Goal: Communication & Community: Answer question/provide support

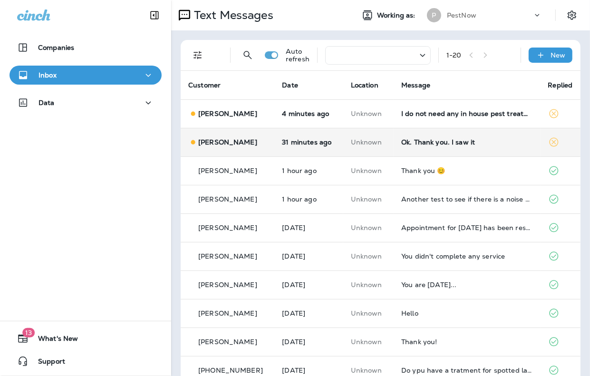
click at [476, 145] on div "Ok. Thank you. I saw it" at bounding box center [466, 142] width 131 height 8
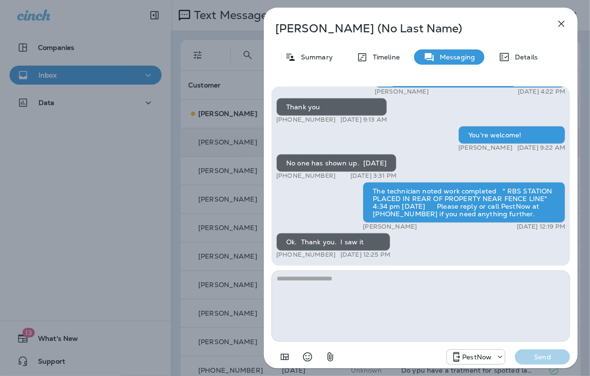
click at [449, 308] on textarea at bounding box center [421, 306] width 299 height 71
type textarea "**********"
click at [550, 355] on p "Send" at bounding box center [543, 357] width 40 height 9
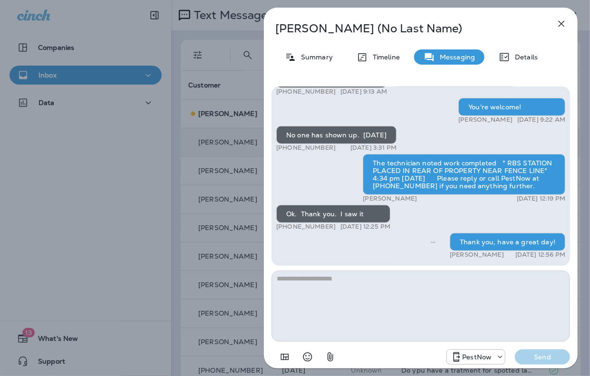
click at [564, 24] on icon "button" at bounding box center [561, 23] width 11 height 11
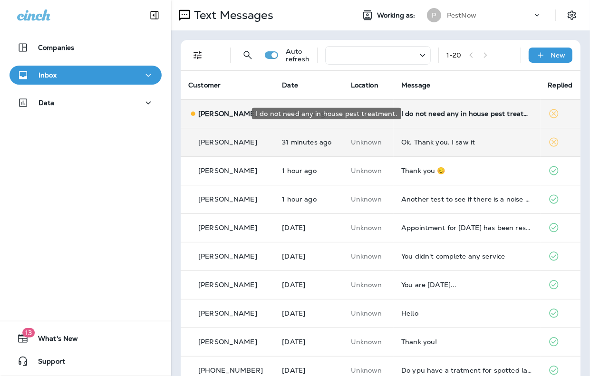
click at [460, 113] on div "I do not need any in house pest treatment." at bounding box center [466, 114] width 131 height 8
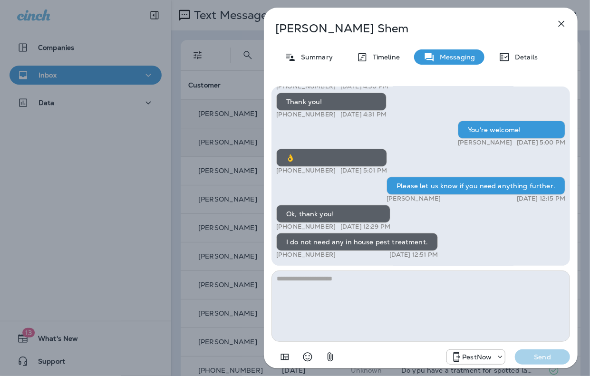
click at [423, 312] on textarea at bounding box center [421, 306] width 299 height 71
type textarea "**********"
click at [543, 359] on p "Send" at bounding box center [543, 357] width 40 height 9
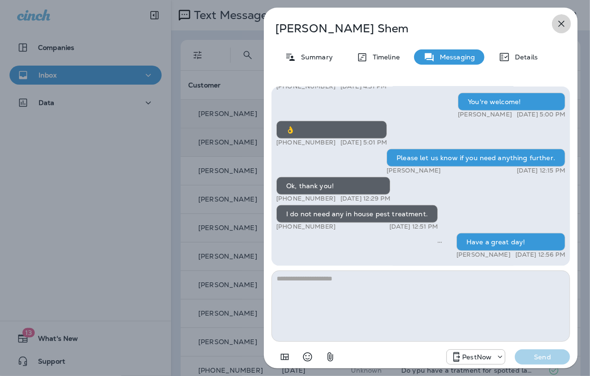
click at [561, 24] on icon "button" at bounding box center [561, 23] width 11 height 11
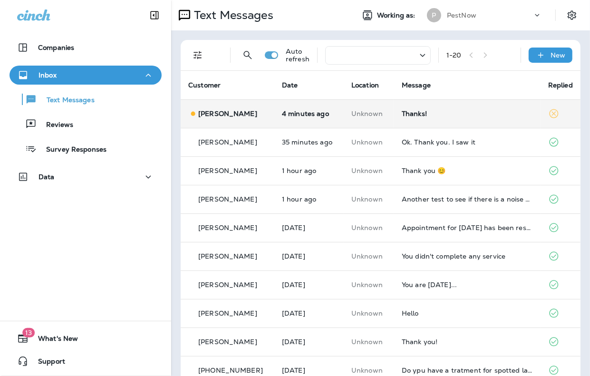
click at [433, 115] on div "Thanks!" at bounding box center [467, 114] width 131 height 8
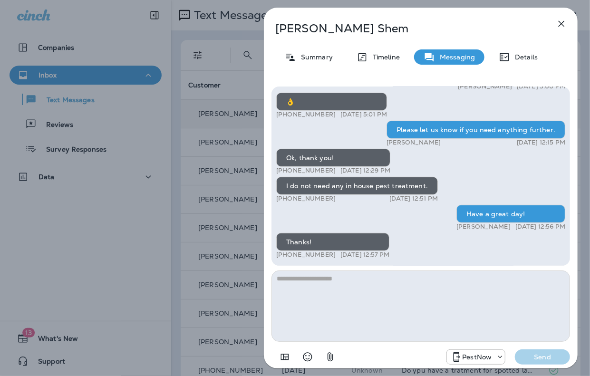
click at [373, 307] on textarea at bounding box center [421, 306] width 299 height 71
click at [463, 330] on textarea at bounding box center [421, 306] width 299 height 71
click at [563, 23] on icon "button" at bounding box center [561, 23] width 11 height 11
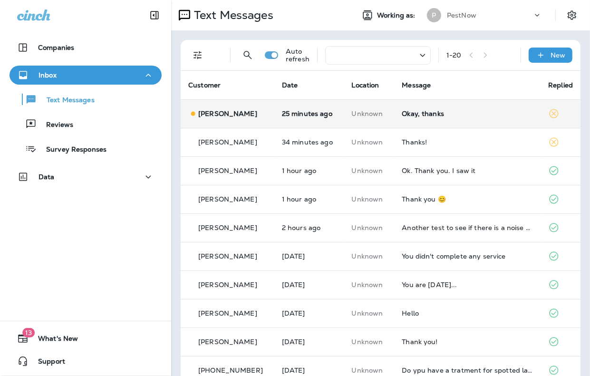
click at [410, 112] on div "Okay, thanks" at bounding box center [467, 114] width 131 height 8
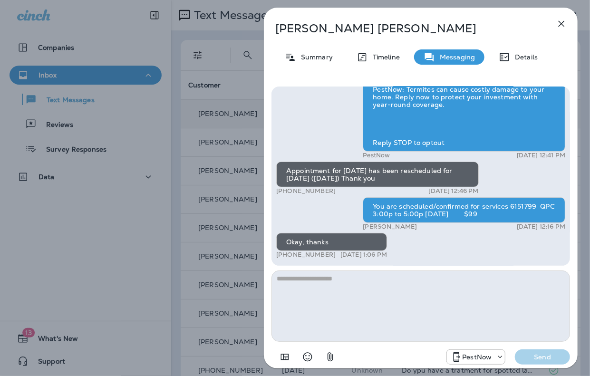
click at [563, 25] on icon "button" at bounding box center [562, 24] width 6 height 6
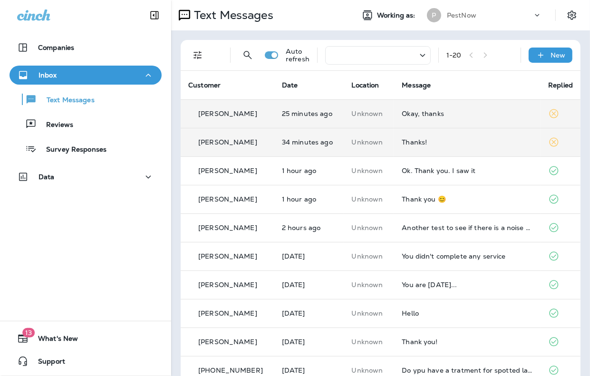
click at [420, 141] on div "Thanks!" at bounding box center [467, 142] width 131 height 8
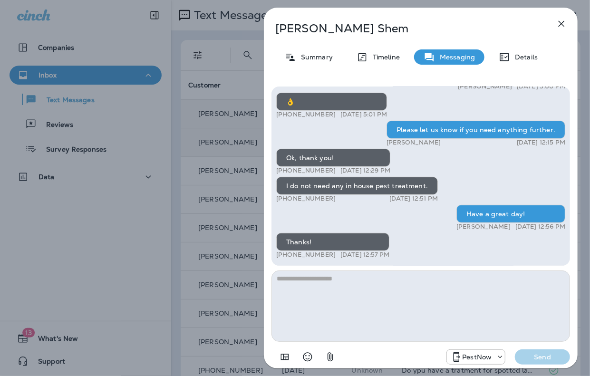
click at [560, 25] on icon "button" at bounding box center [562, 24] width 6 height 6
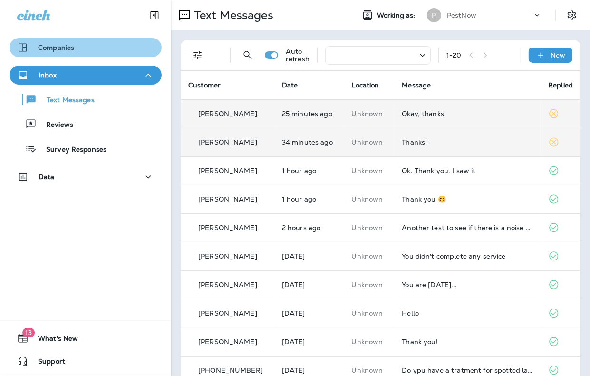
click at [134, 45] on div "Companies" at bounding box center [85, 47] width 137 height 11
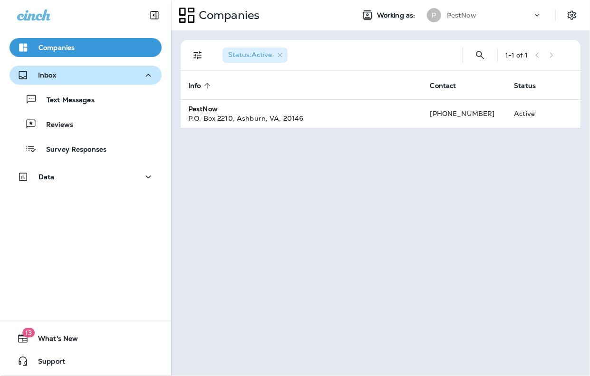
click at [59, 74] on div "Inbox" at bounding box center [85, 75] width 137 height 12
click at [54, 77] on p "Inbox" at bounding box center [47, 75] width 18 height 8
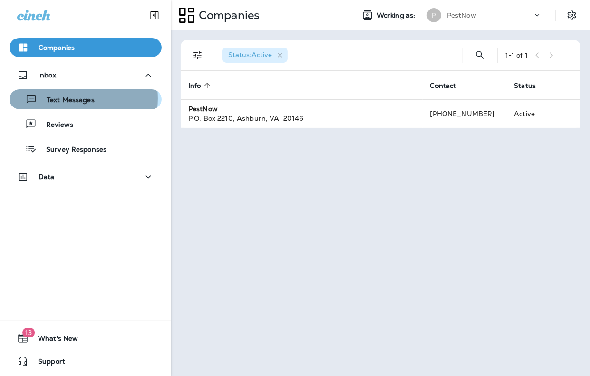
click at [66, 98] on p "Text Messages" at bounding box center [66, 100] width 58 height 9
